Goal: Find specific page/section: Find specific page/section

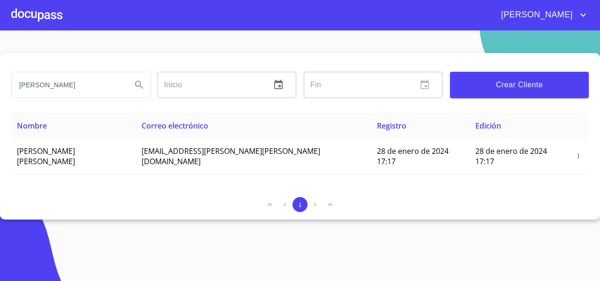
click at [45, 19] on div at bounding box center [36, 15] width 51 height 30
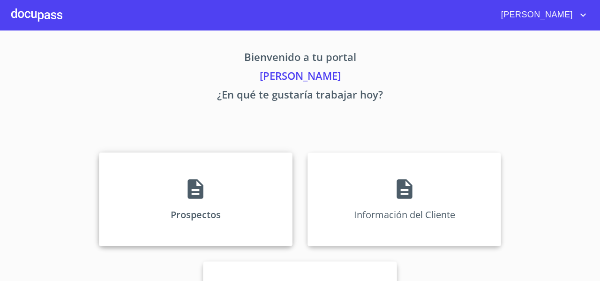
click at [143, 180] on div "Prospectos" at bounding box center [196, 199] width 194 height 94
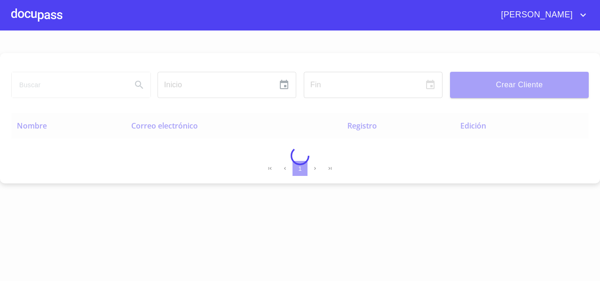
click at [23, 85] on div at bounding box center [300, 155] width 600 height 250
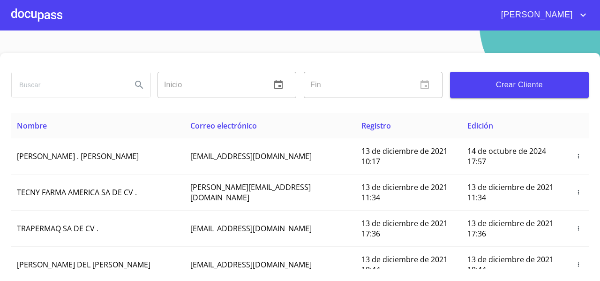
scroll to position [24, 0]
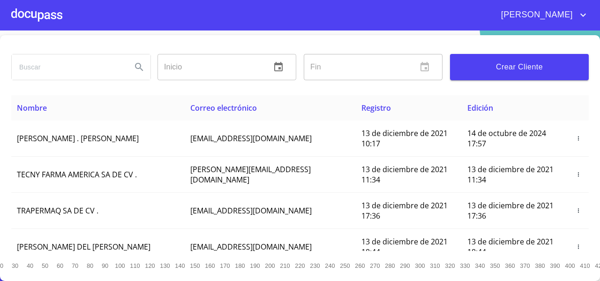
click at [37, 67] on input "search" at bounding box center [68, 66] width 113 height 25
click at [135, 63] on icon "Search" at bounding box center [139, 66] width 11 height 11
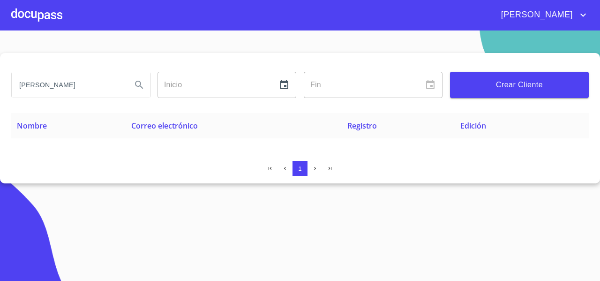
scroll to position [0, 0]
click at [36, 85] on input "[PERSON_NAME]" at bounding box center [68, 84] width 113 height 25
type input "[PERSON_NAME]"
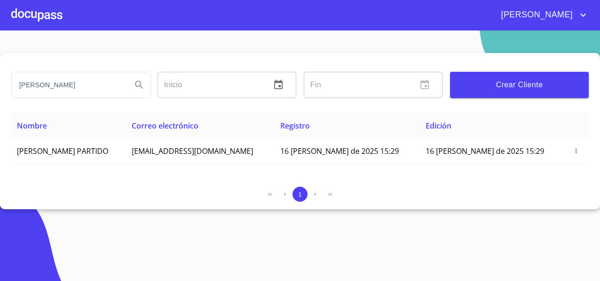
click at [36, 85] on input "[PERSON_NAME]" at bounding box center [68, 84] width 113 height 25
click at [38, 21] on div at bounding box center [36, 15] width 51 height 30
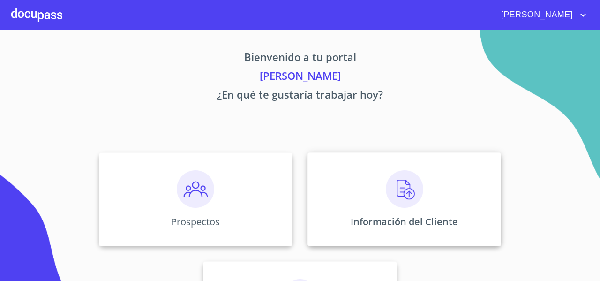
click at [328, 163] on div "Información del Cliente" at bounding box center [405, 199] width 194 height 94
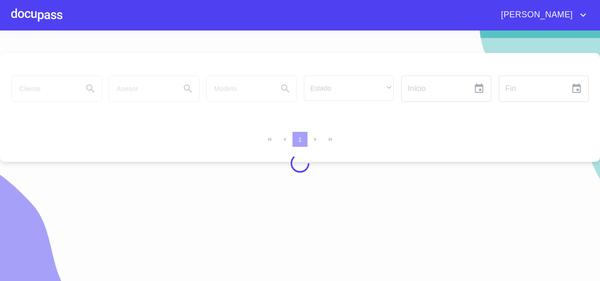
click at [42, 88] on div at bounding box center [300, 163] width 600 height 250
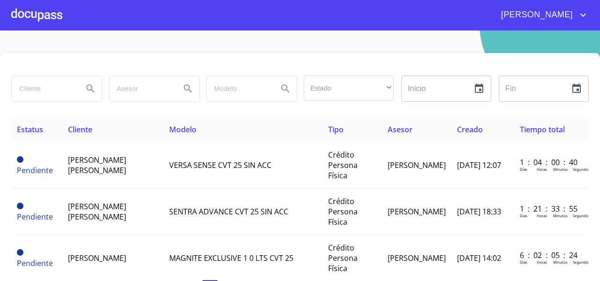
click at [42, 88] on input "search" at bounding box center [44, 88] width 64 height 25
type input "[PERSON_NAME]"
click at [94, 88] on icon "Search" at bounding box center [90, 88] width 11 height 11
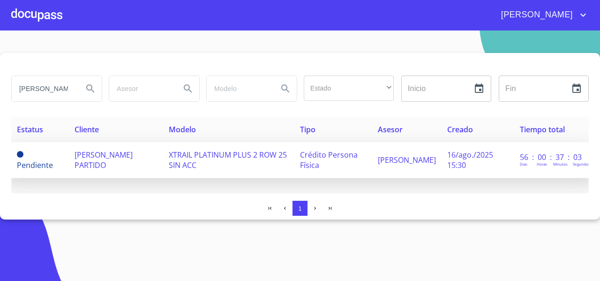
click at [235, 167] on td "XTRAIL PLATINUM PLUS 2 ROW 25 SIN ACC" at bounding box center [228, 160] width 131 height 36
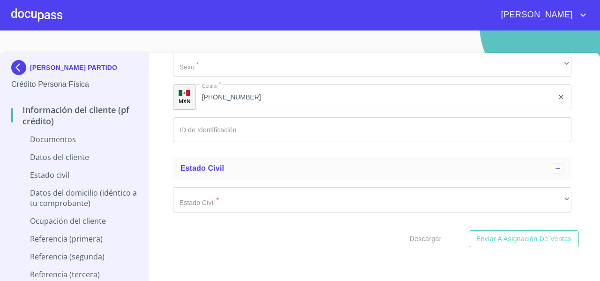
scroll to position [1465, 0]
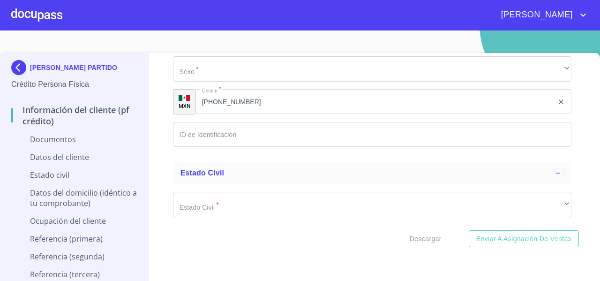
click at [24, 64] on img at bounding box center [20, 67] width 19 height 15
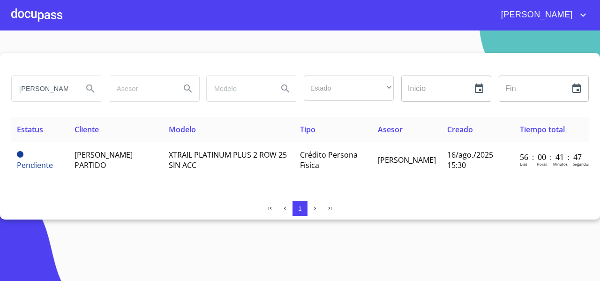
scroll to position [0, 30]
drag, startPoint x: 20, startPoint y: 90, endPoint x: 83, endPoint y: 89, distance: 62.8
click at [83, 89] on div "[PERSON_NAME]" at bounding box center [57, 88] width 90 height 25
click at [33, 19] on div at bounding box center [36, 15] width 51 height 30
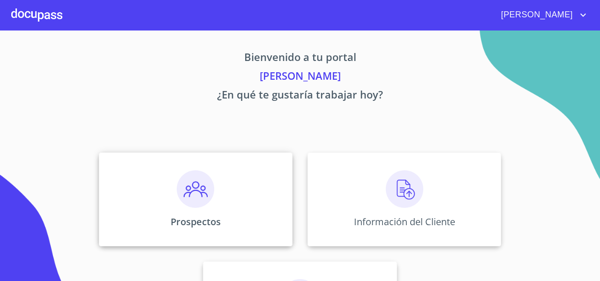
click at [124, 182] on div "Prospectos" at bounding box center [196, 199] width 194 height 94
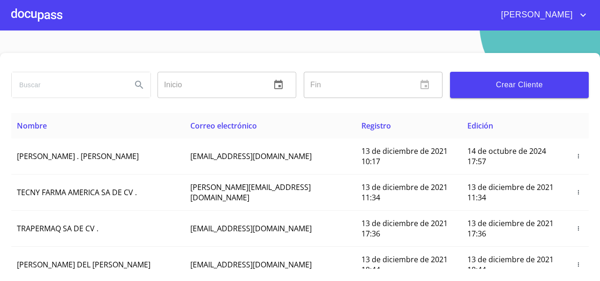
click at [23, 82] on input "search" at bounding box center [68, 84] width 113 height 25
paste input "[PERSON_NAME]"
type input "[PERSON_NAME]"
click at [134, 83] on icon "Search" at bounding box center [139, 84] width 11 height 11
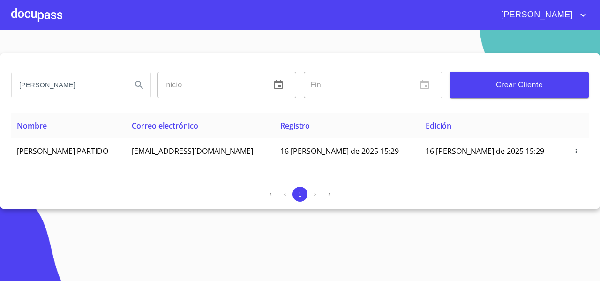
type button "[PERSON_NAME]"
